Goal: Task Accomplishment & Management: Manage account settings

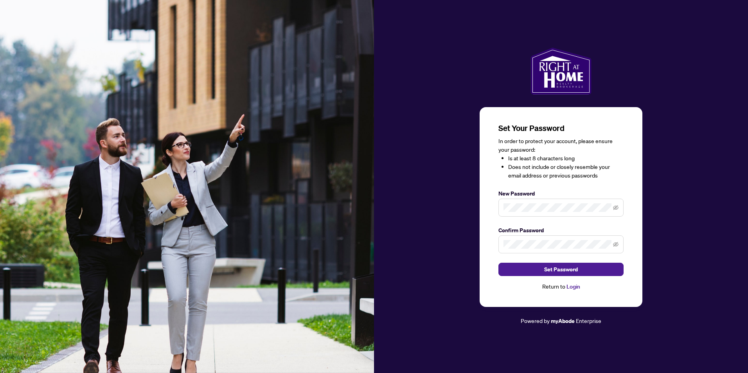
click at [524, 202] on span at bounding box center [561, 208] width 125 height 18
click at [594, 270] on button "Set Password" at bounding box center [561, 269] width 125 height 13
